Goal: Use online tool/utility: Use online tool/utility

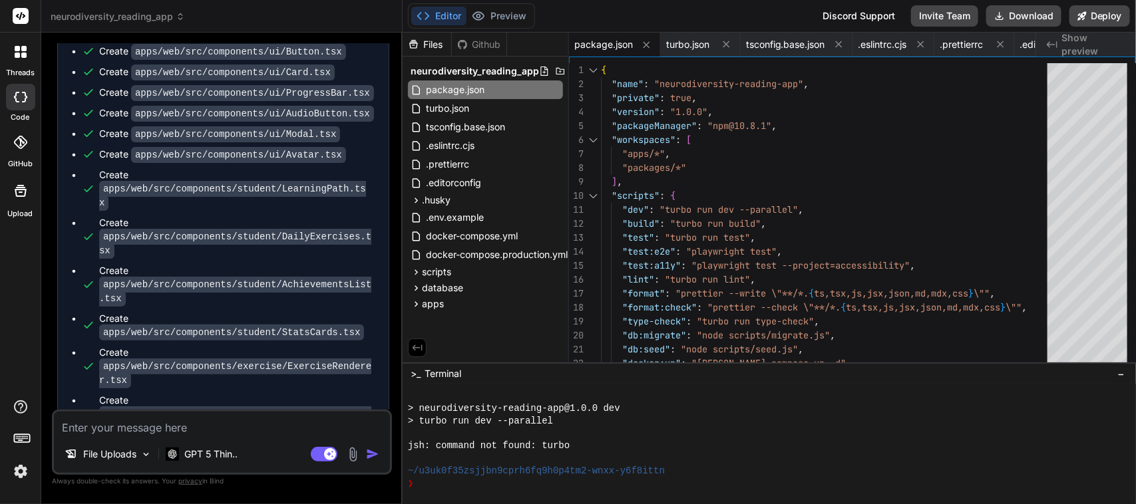
scroll to position [62742, 0]
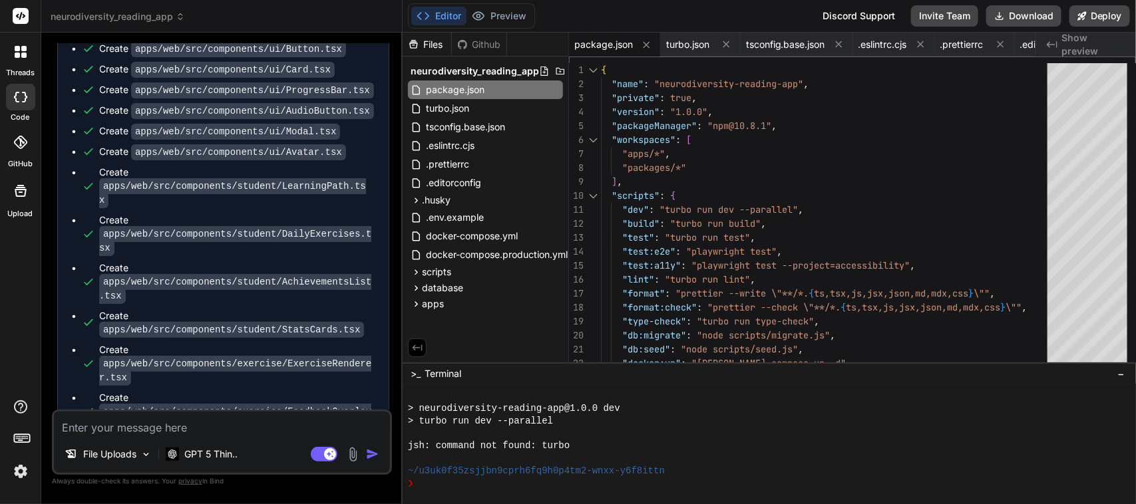
click at [146, 428] on textarea at bounding box center [222, 424] width 336 height 24
type textarea "c"
type textarea "x"
type textarea "co"
type textarea "x"
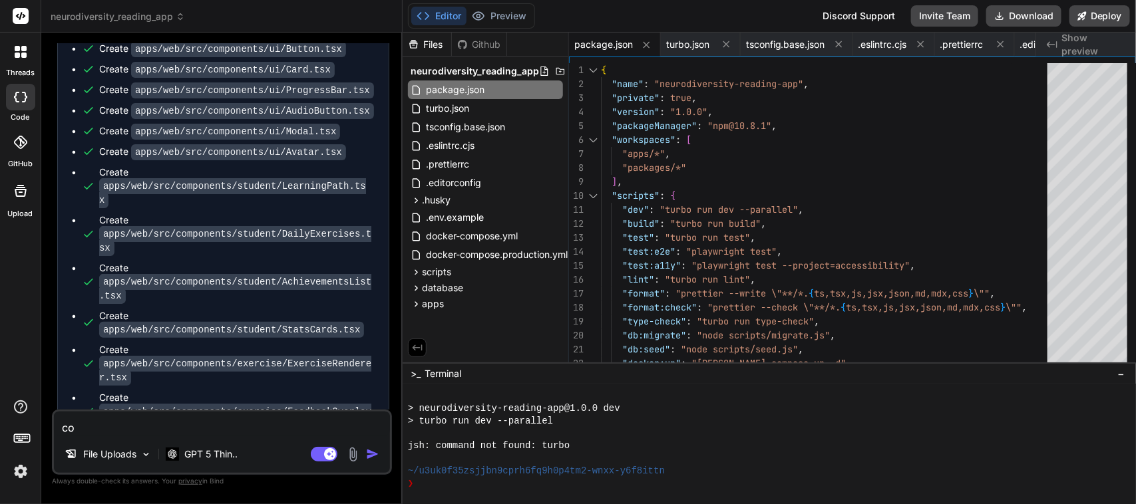
type textarea "con"
type textarea "x"
type textarea "cont"
type textarea "x"
type textarea "conti"
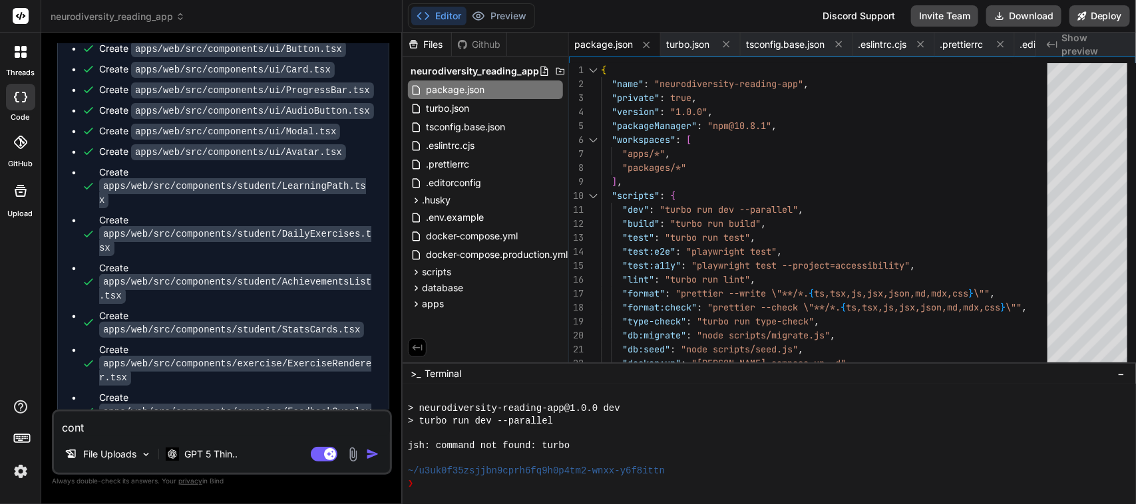
type textarea "x"
type textarea "contin"
type textarea "x"
type textarea "continu"
type textarea "x"
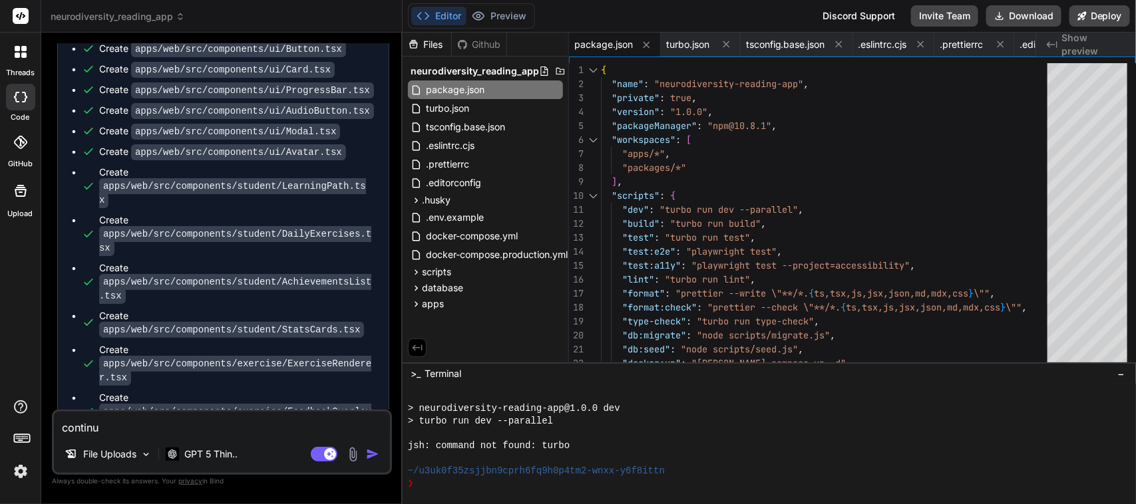
type textarea "continue"
type textarea "x"
type textarea "continue"
click at [371, 459] on img "button" at bounding box center [372, 454] width 13 height 13
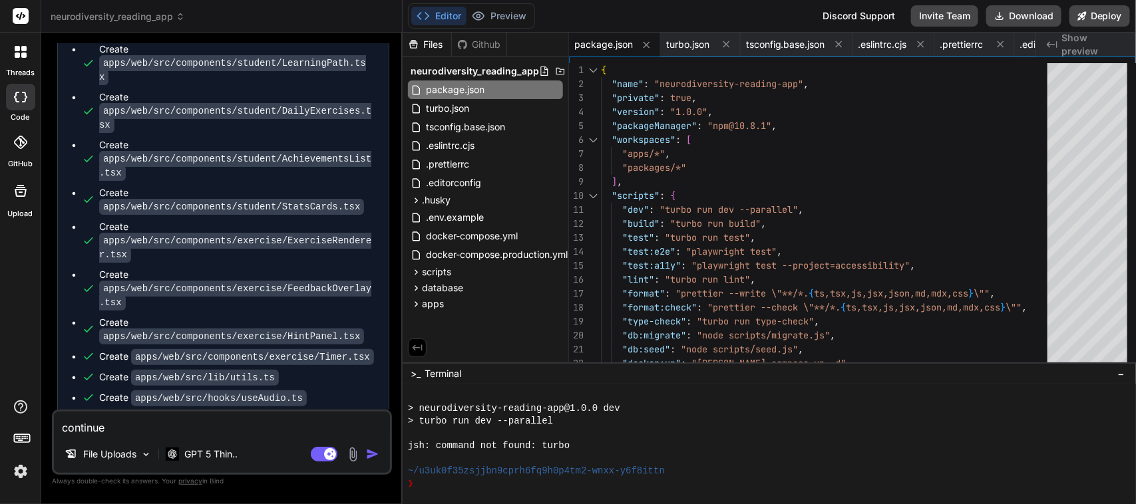
scroll to position [62880, 0]
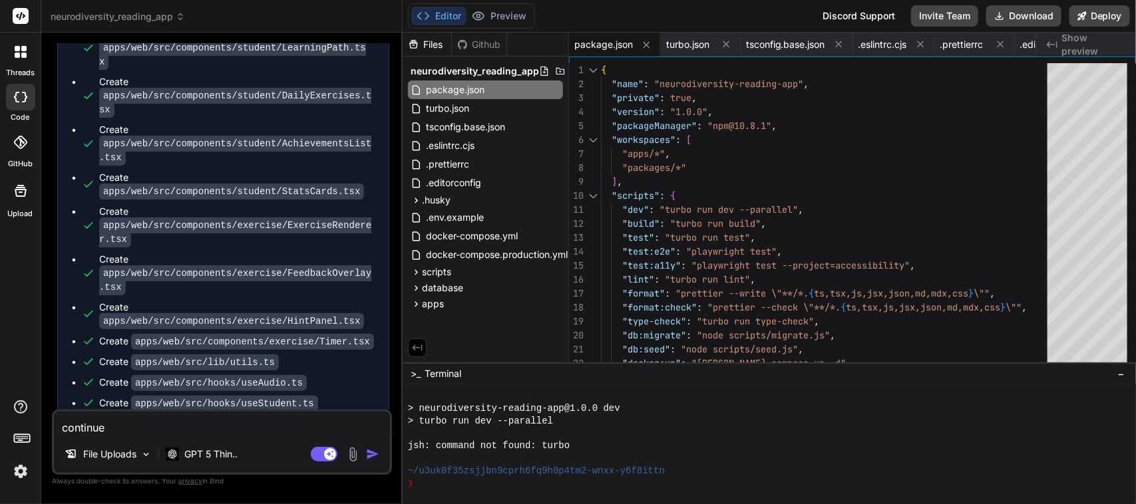
type textarea "x"
type textarea "export default config;"
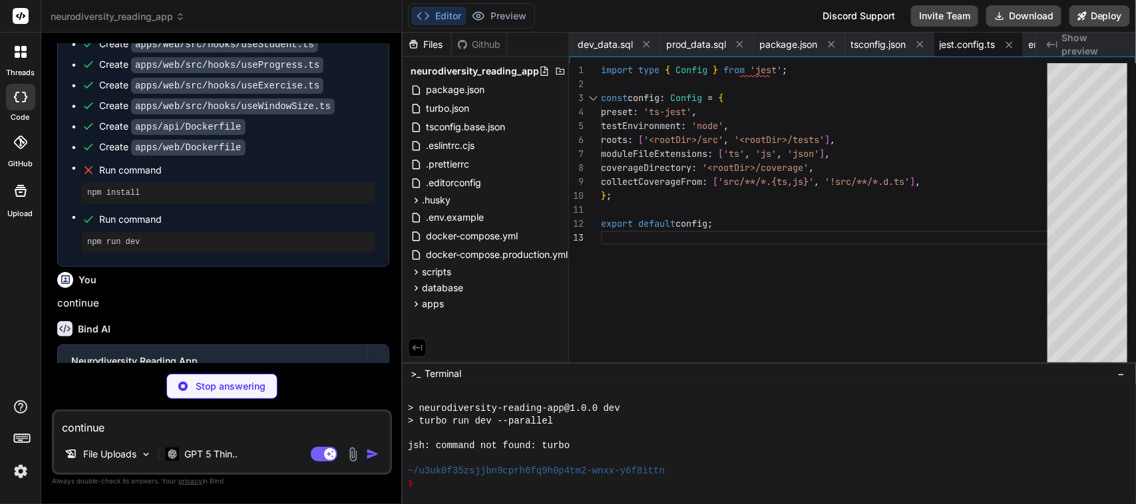
scroll to position [63244, 0]
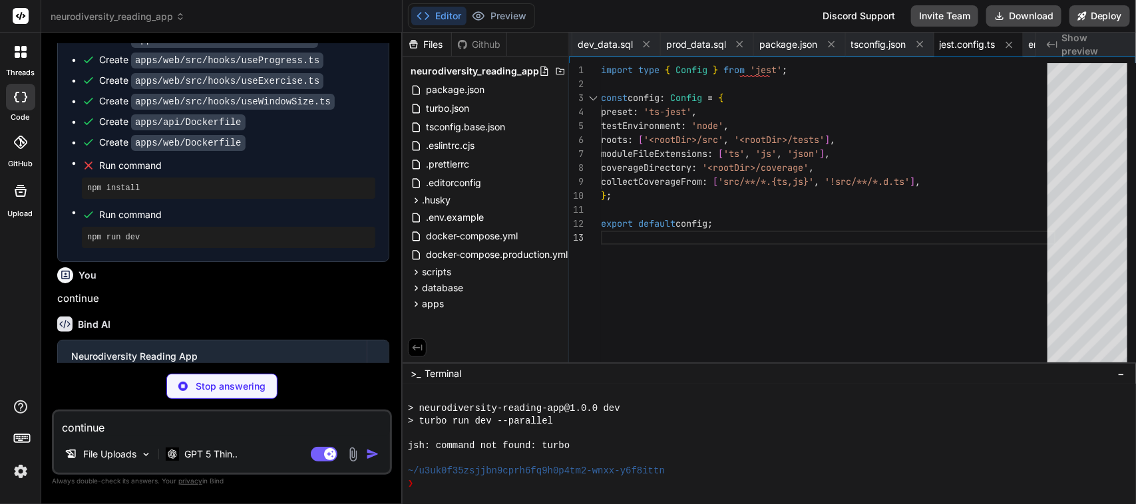
type textarea "x"
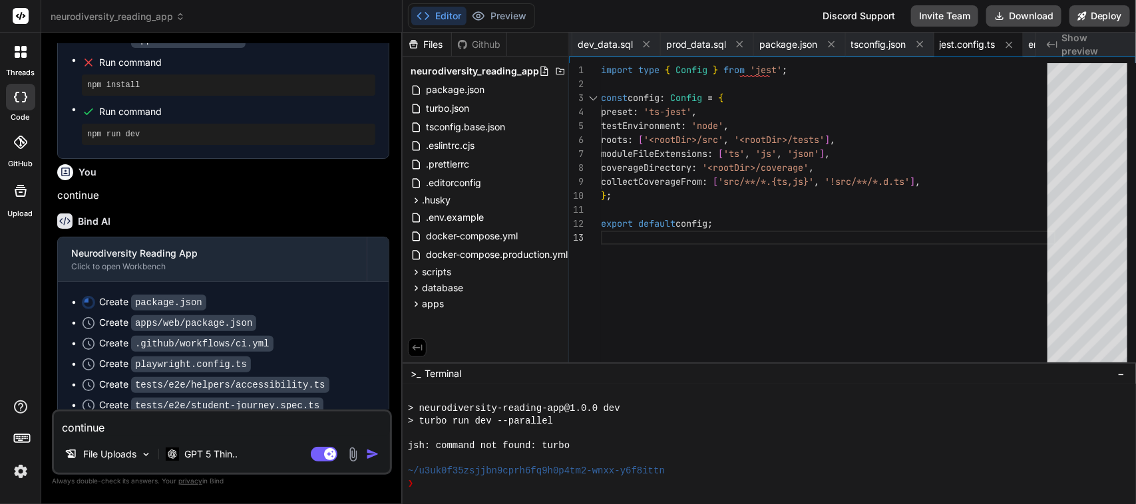
scroll to position [63350, 0]
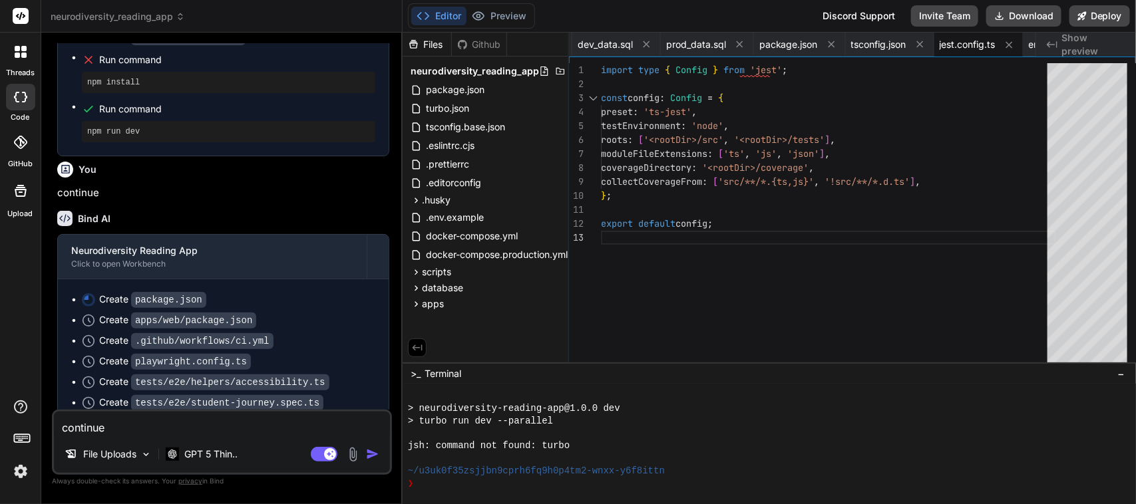
click at [164, 429] on textarea "continue" at bounding box center [222, 424] width 336 height 24
type textarea "c"
type textarea "x"
type textarea "co"
type textarea "x"
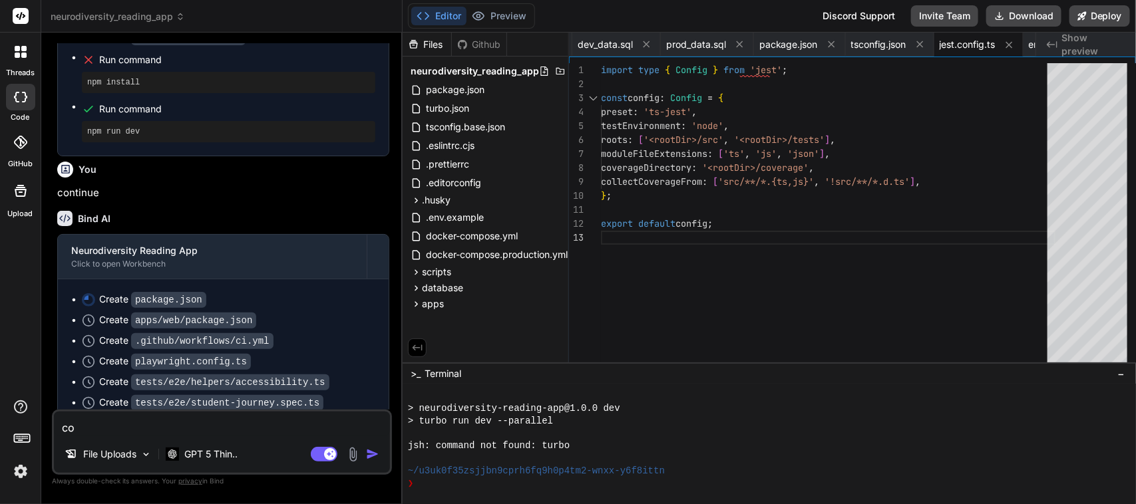
type textarea "con"
type textarea "x"
type textarea "cont"
type textarea "x"
type textarea "conti"
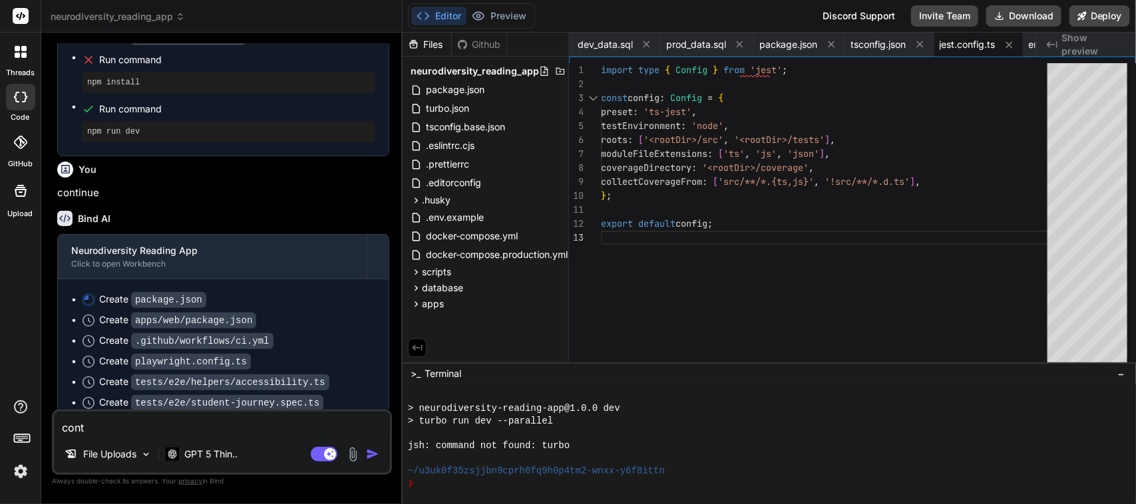
type textarea "x"
type textarea "contin"
type textarea "x"
type textarea "continu"
type textarea "x"
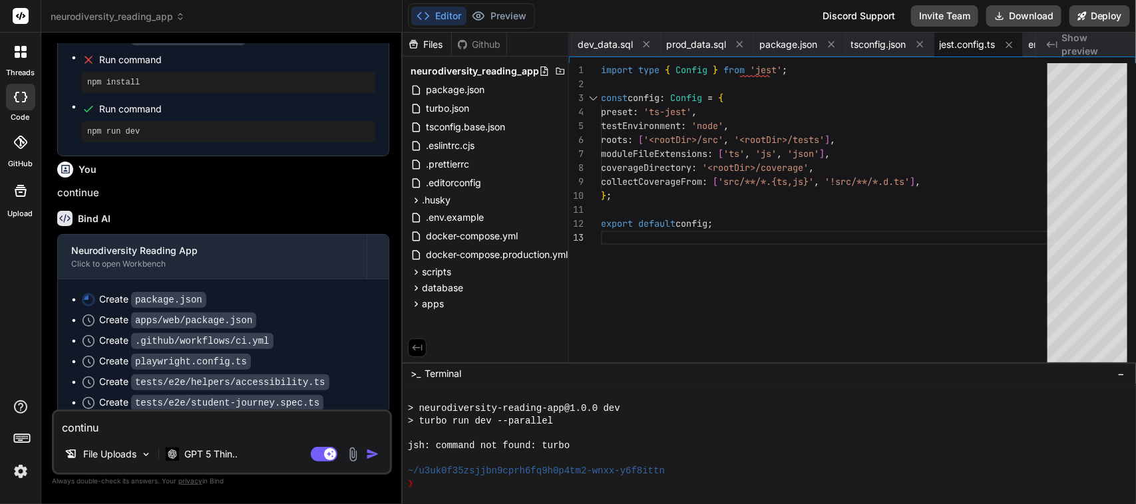
type textarea "continue"
type textarea "x"
click at [73, 431] on textarea "continue" at bounding box center [222, 424] width 336 height 24
type textarea "continue"
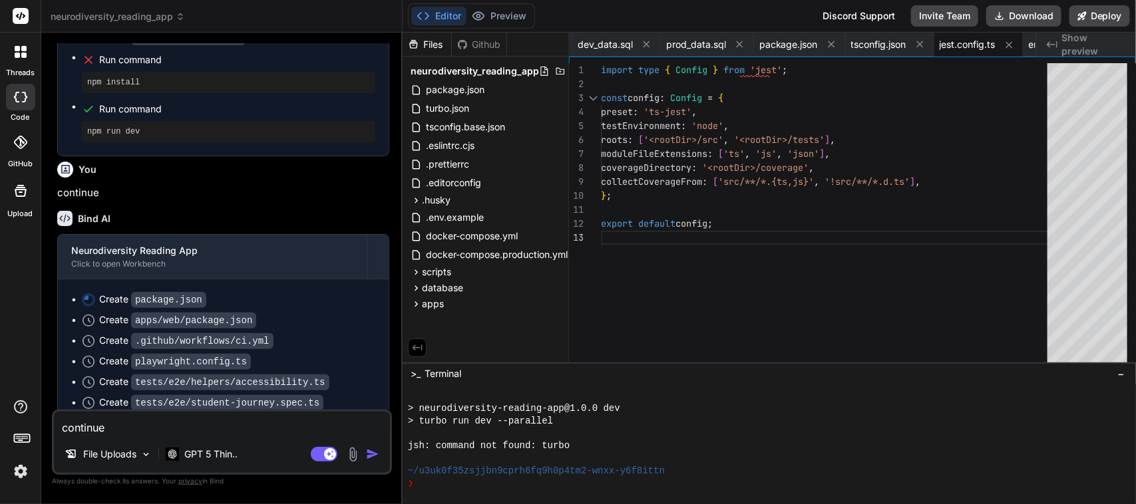
click at [371, 454] on img "button" at bounding box center [372, 454] width 13 height 13
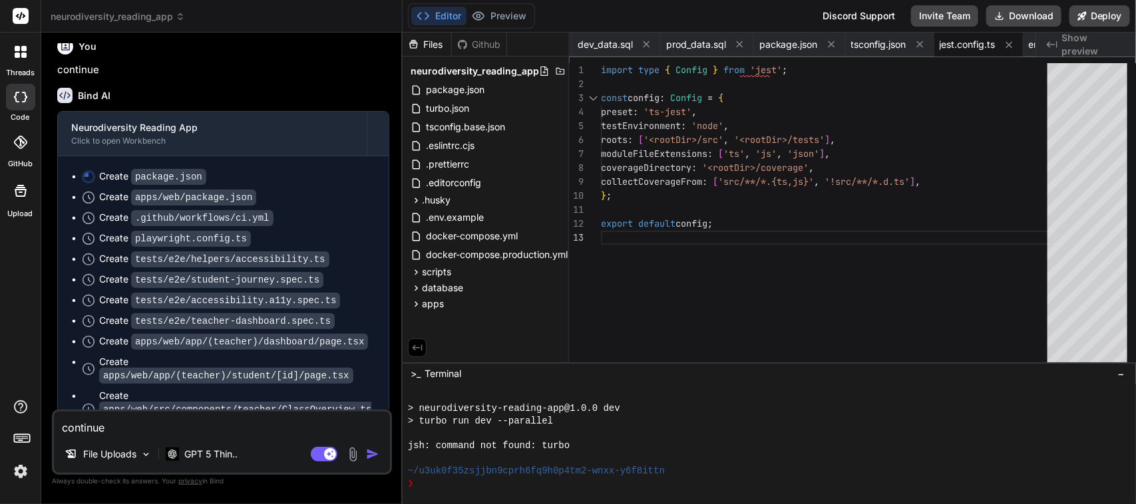
scroll to position [63488, 0]
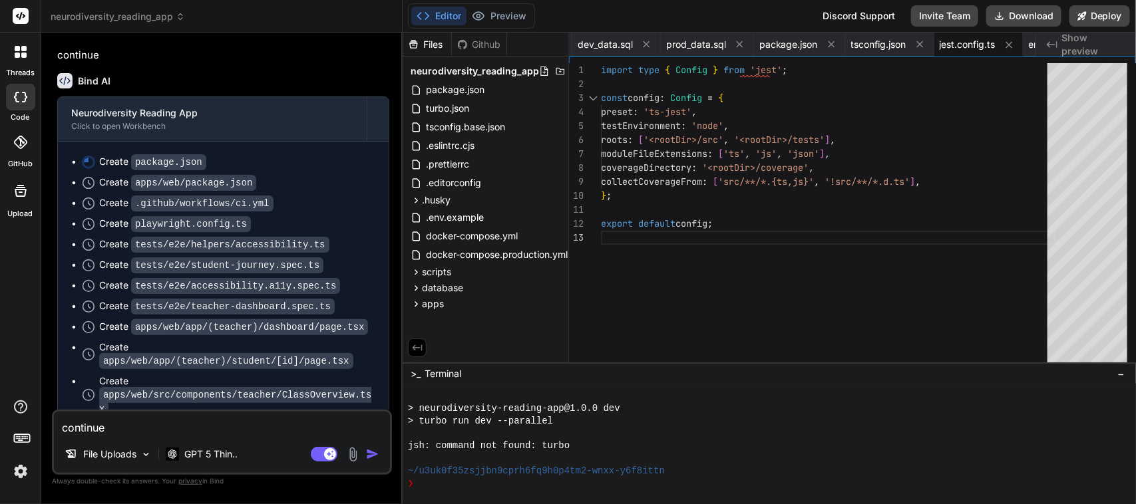
type textarea "x"
type textarea "] }, "engines": { "node": ">=20.0.0" } }"
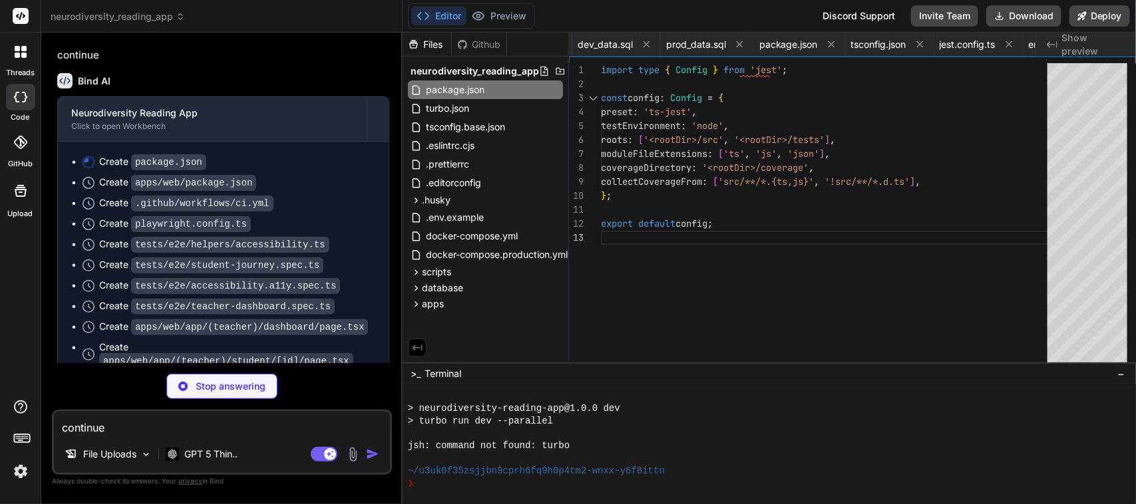
type textarea "x"
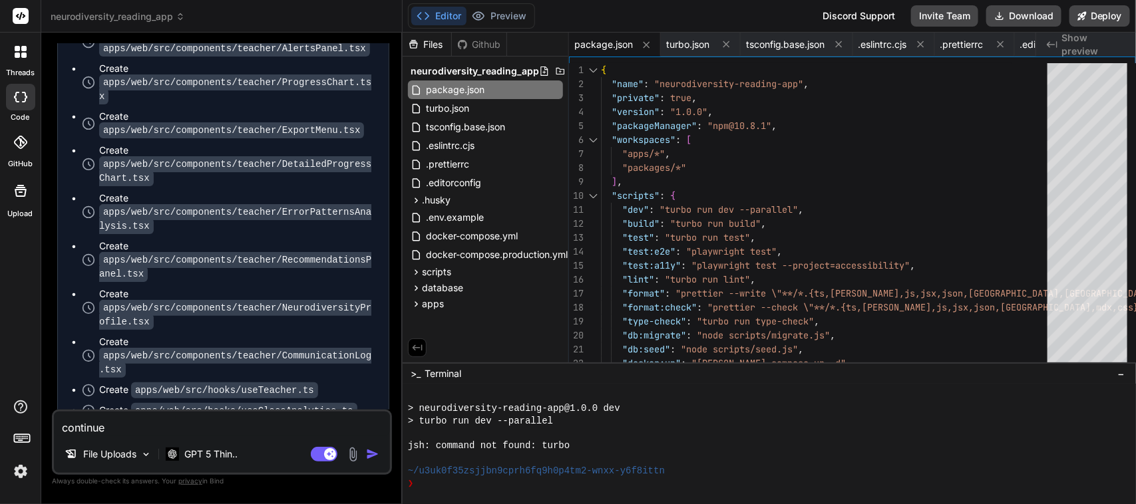
scroll to position [63935, 0]
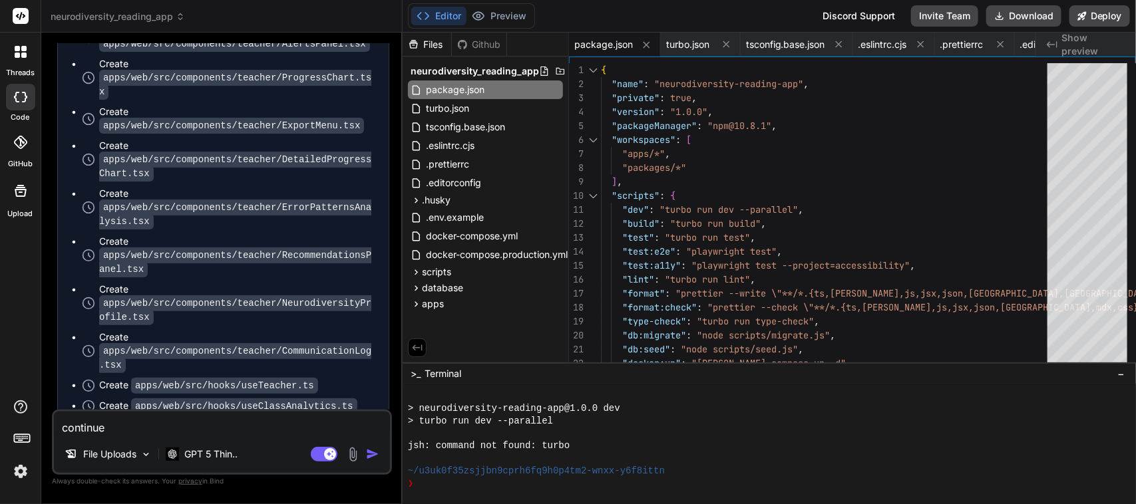
click at [150, 427] on textarea "continue" at bounding box center [222, 424] width 336 height 24
paste textarea "continue"
type textarea "continue"
type textarea "x"
type textarea "continue"
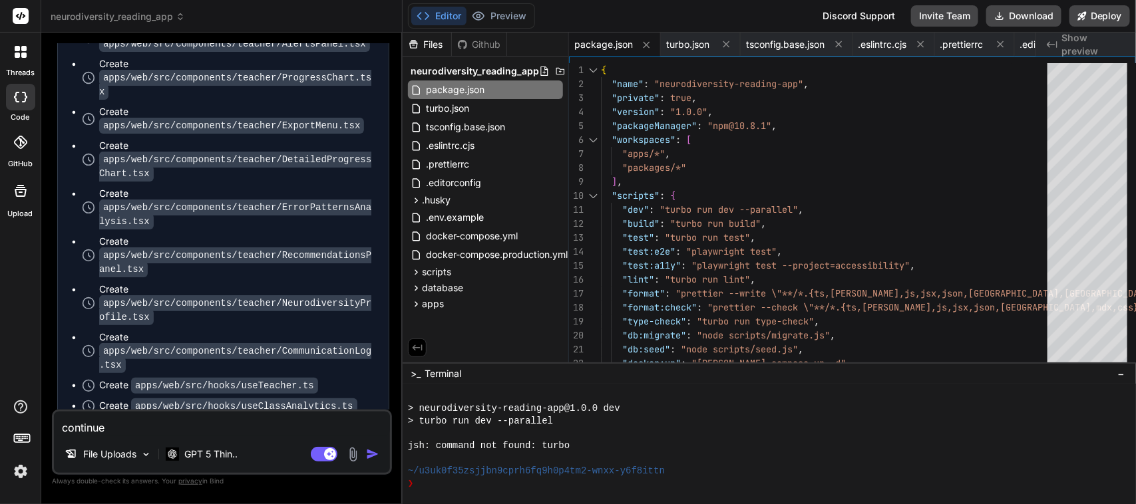
click at [371, 456] on img "button" at bounding box center [372, 454] width 13 height 13
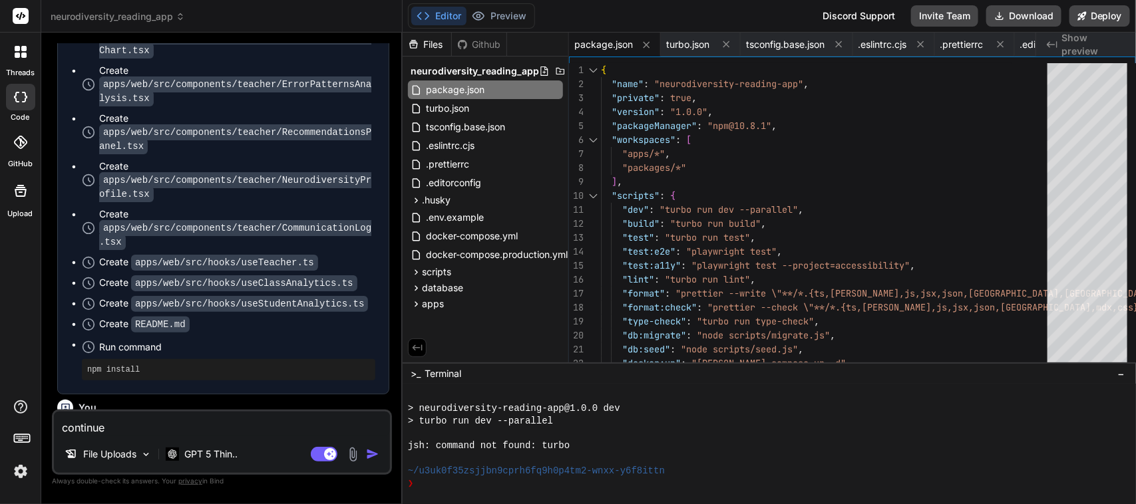
scroll to position [64073, 0]
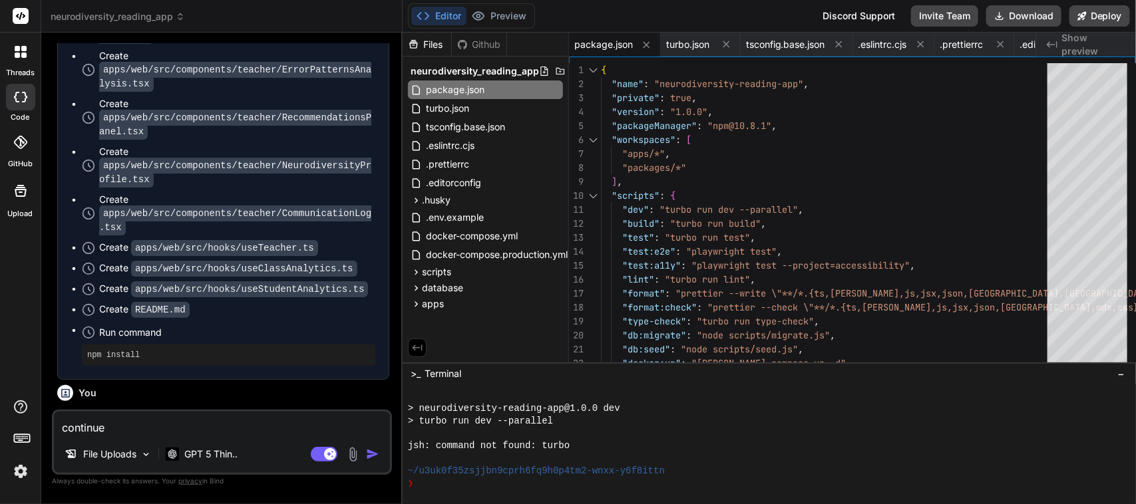
type textarea "x"
type textarea "[MEDICAL_DATA]: 0.7, standard: 1.0 }; return rates[profile]; } }"
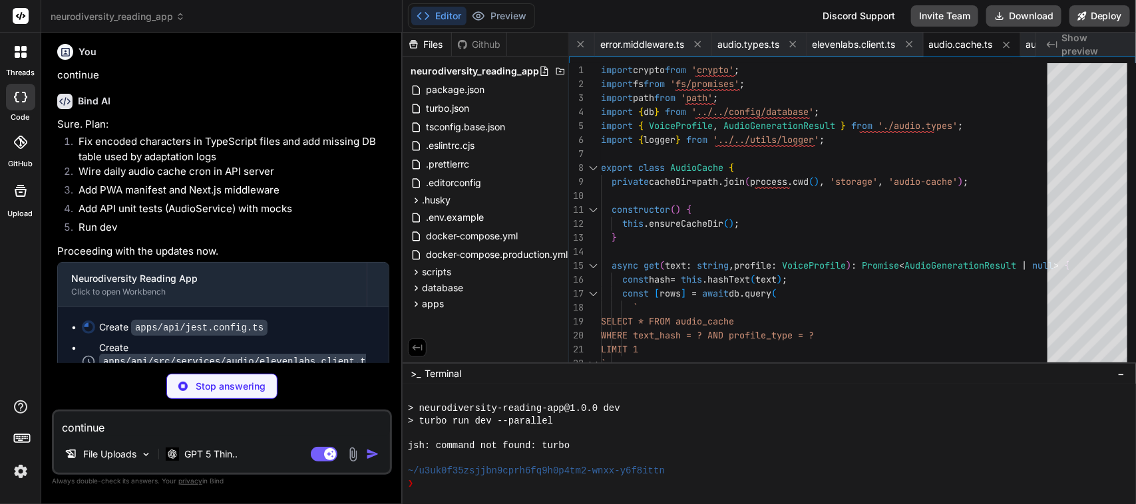
scroll to position [64422, 0]
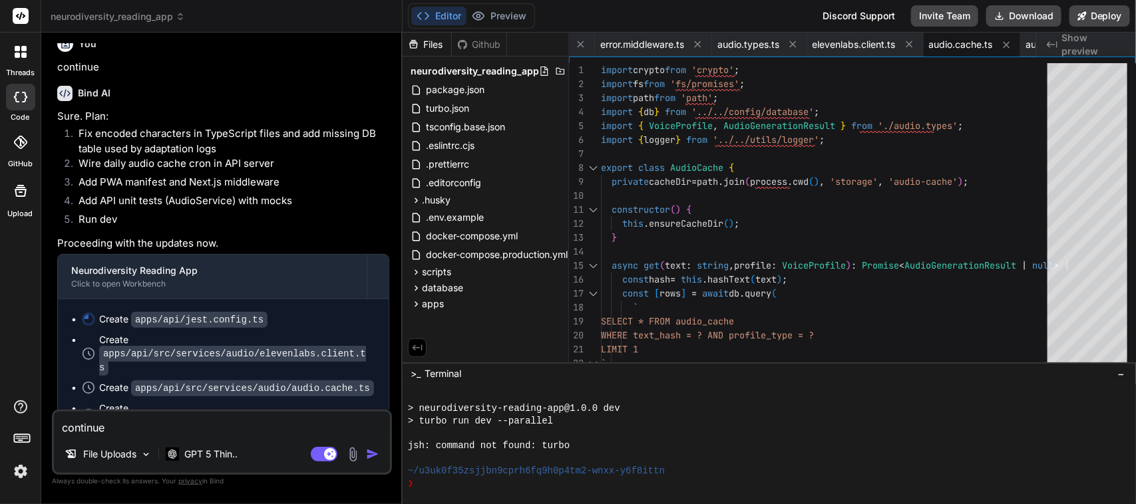
type textarea "x"
